Goal: Navigation & Orientation: Find specific page/section

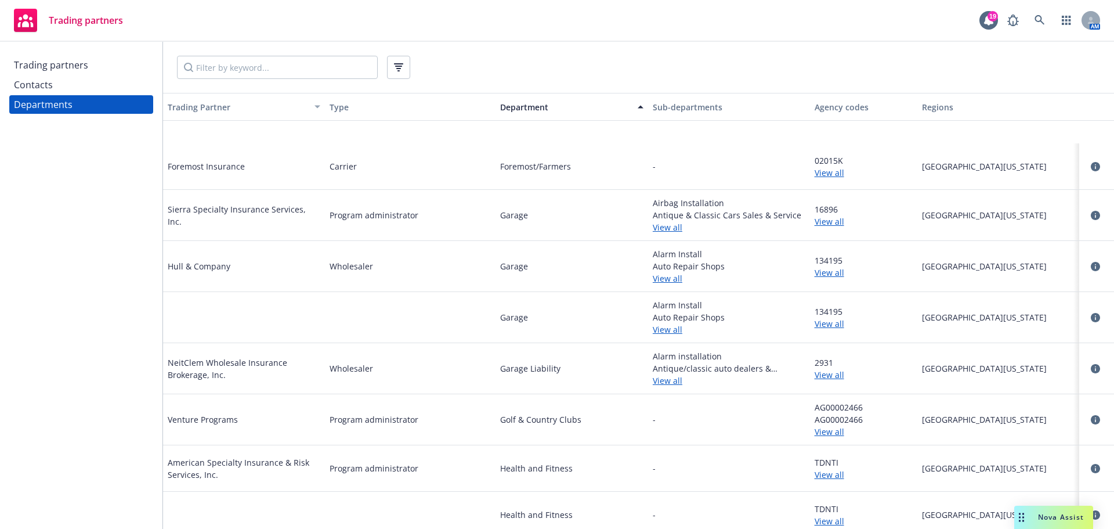
scroll to position [13059, 0]
